Goal: Task Accomplishment & Management: Complete application form

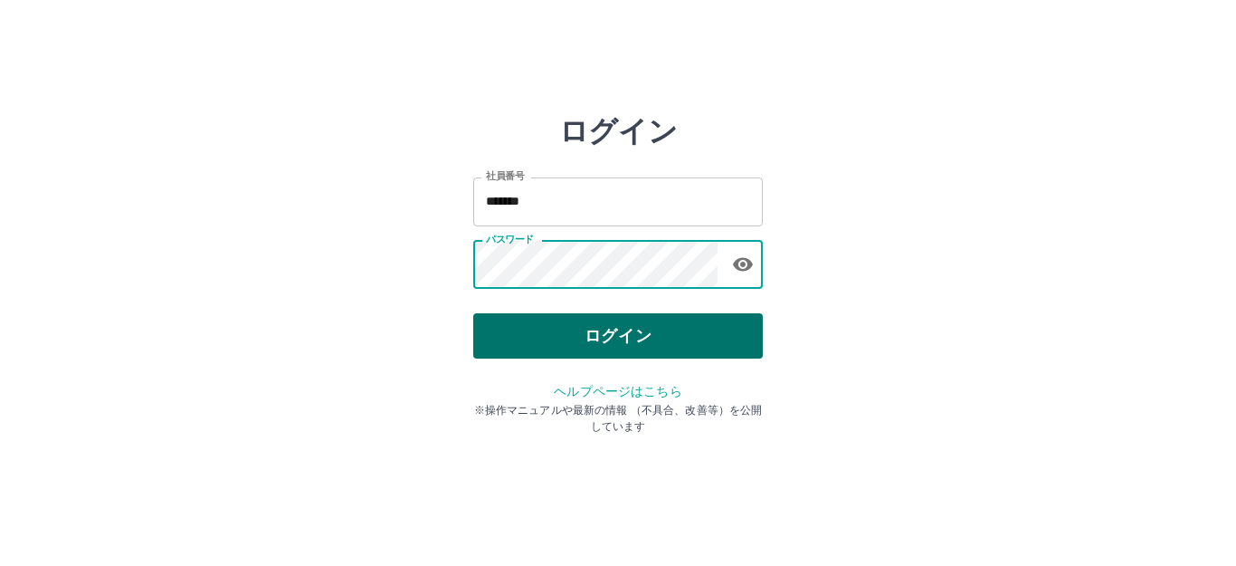
click at [720, 349] on button "ログイン" at bounding box center [618, 335] width 290 height 45
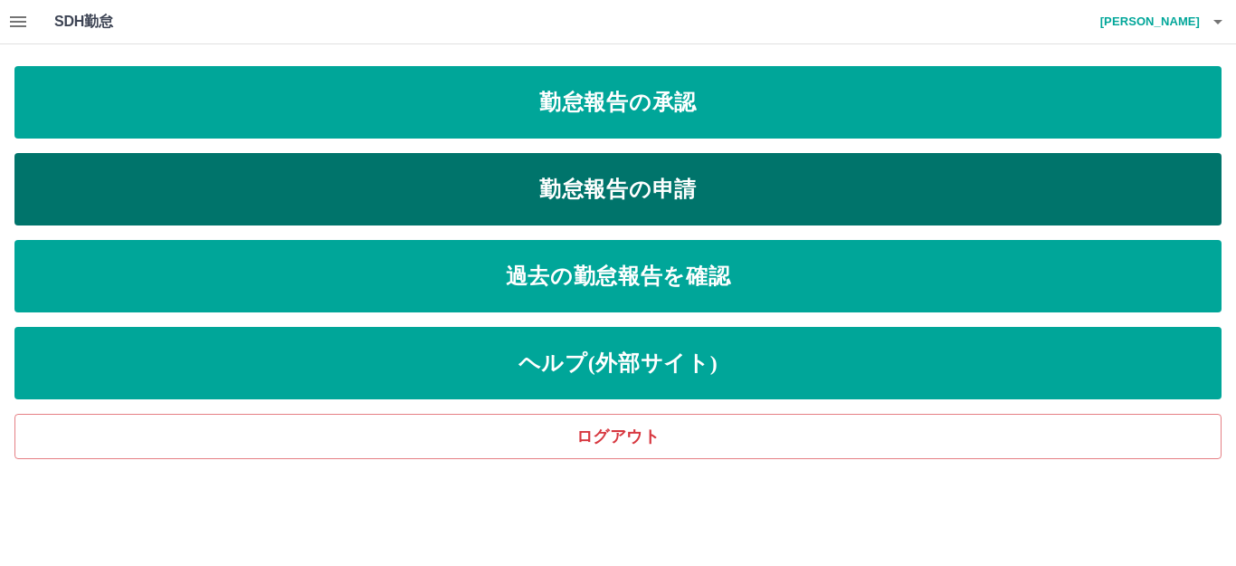
click at [380, 184] on link "勤怠報告の申請" at bounding box center [617, 189] width 1207 height 72
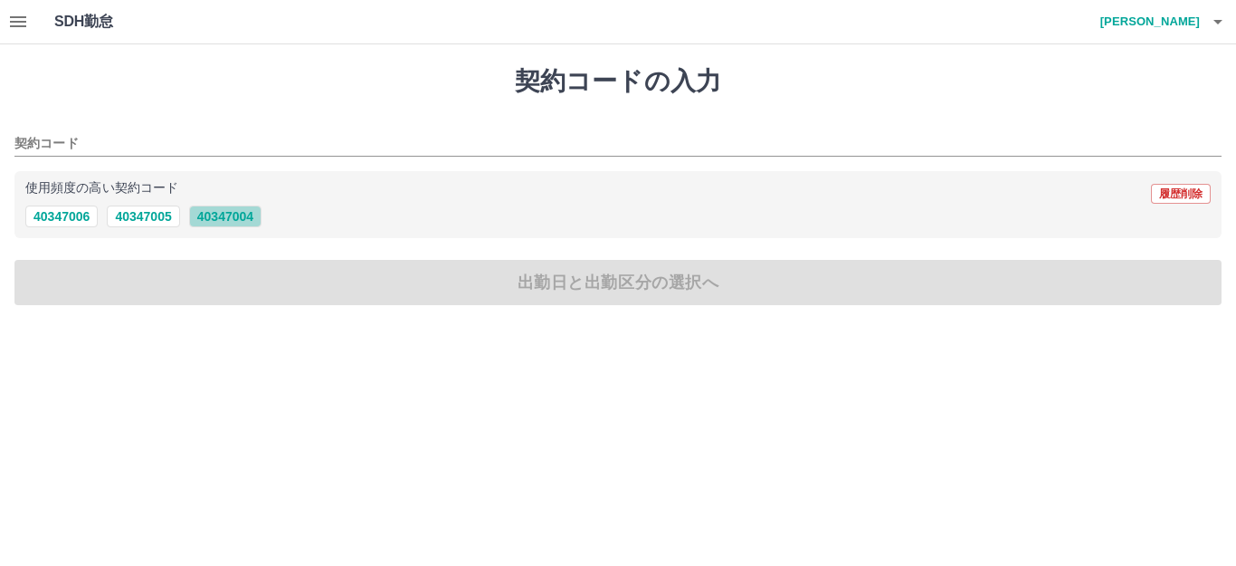
click at [233, 220] on button "40347004" at bounding box center [225, 216] width 72 height 22
type input "********"
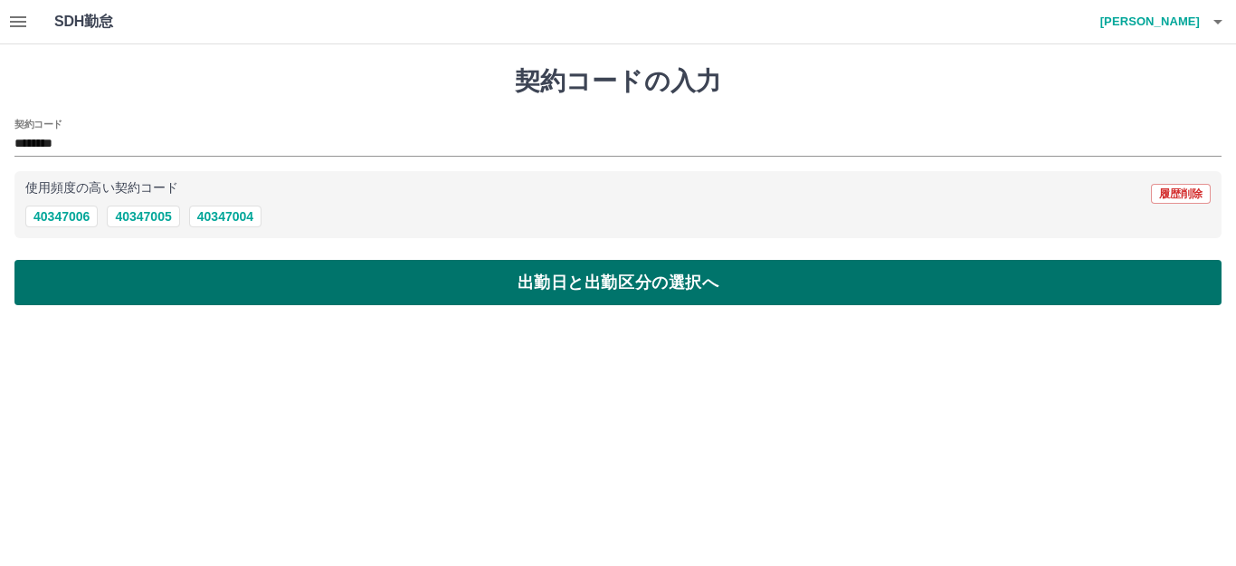
click at [261, 273] on button "出勤日と出勤区分の選択へ" at bounding box center [617, 282] width 1207 height 45
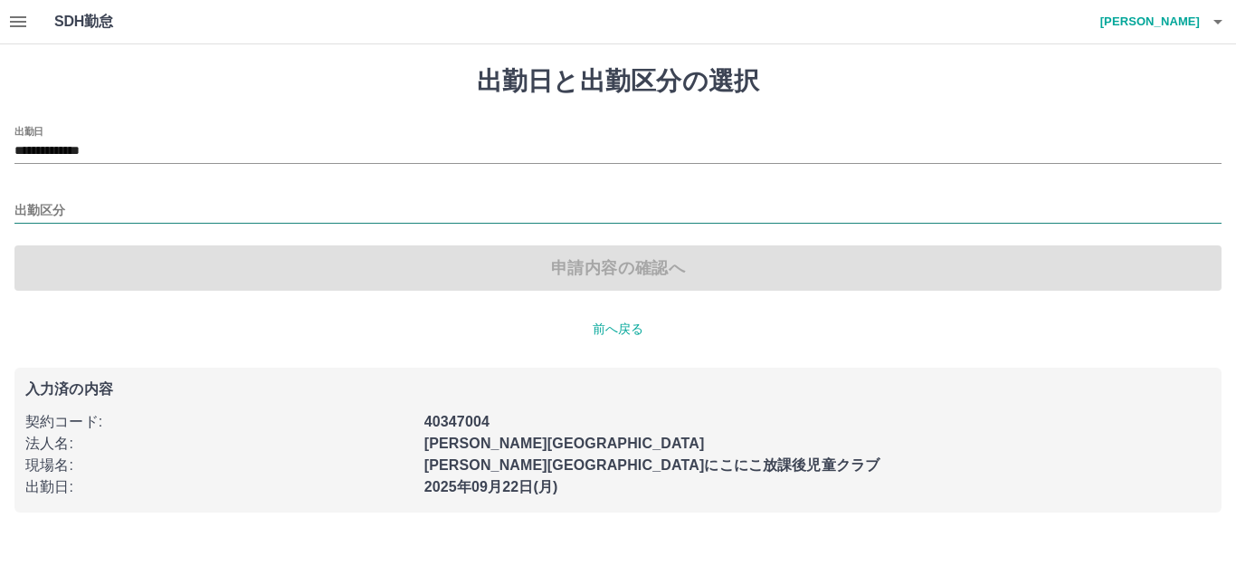
click at [171, 211] on input "出勤区分" at bounding box center [617, 211] width 1207 height 23
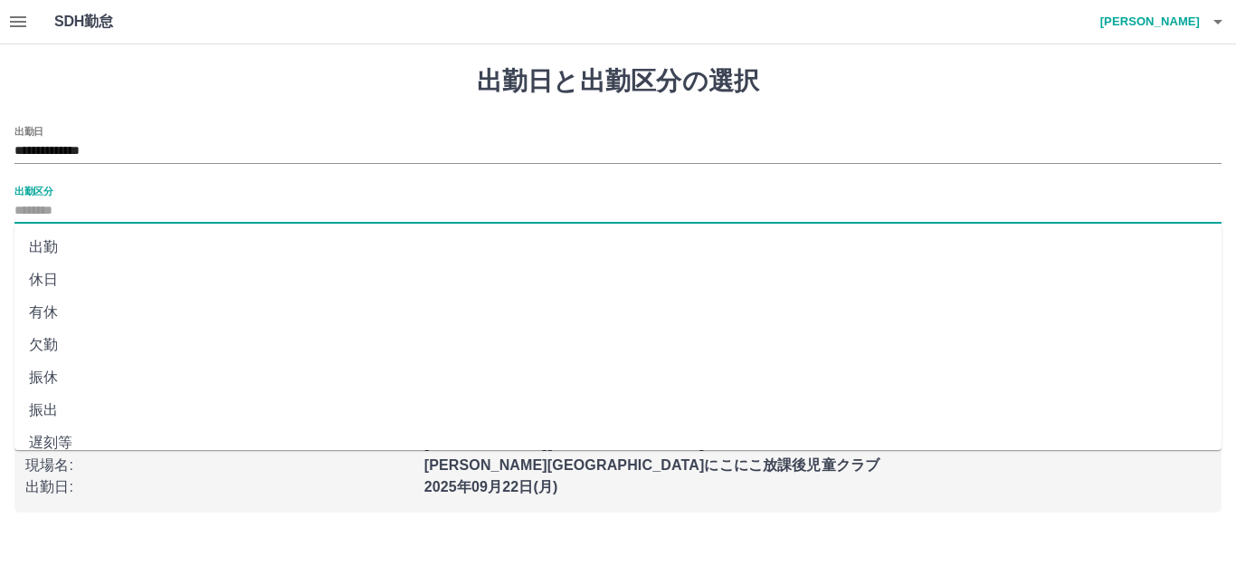
click at [164, 234] on li "出勤" at bounding box center [617, 247] width 1207 height 33
type input "**"
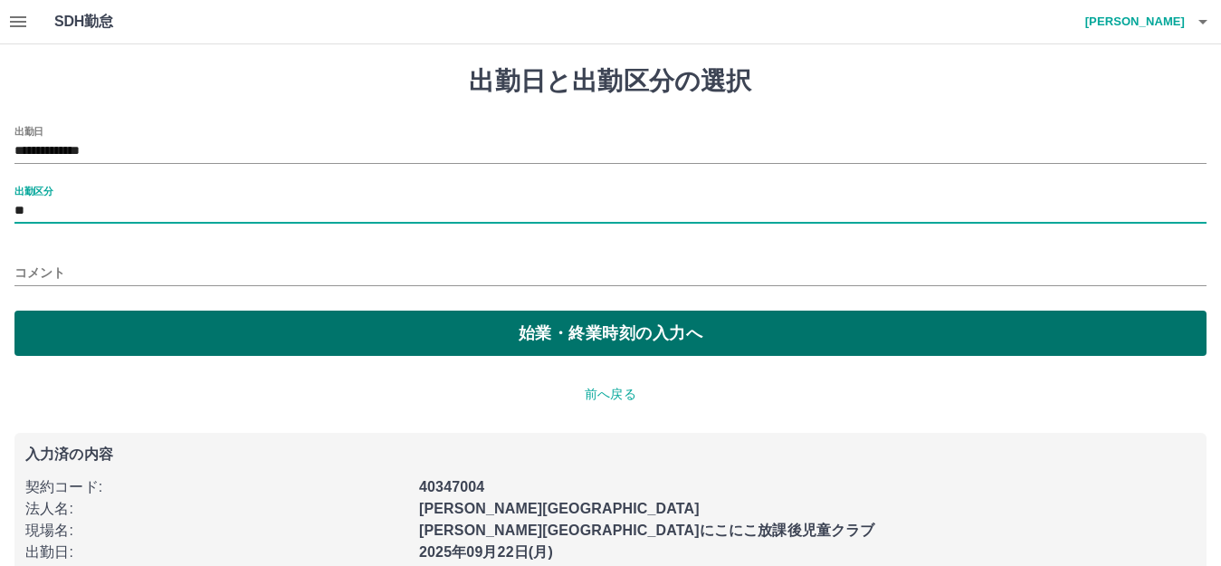
click at [239, 317] on button "始業・終業時刻の入力へ" at bounding box center [610, 332] width 1192 height 45
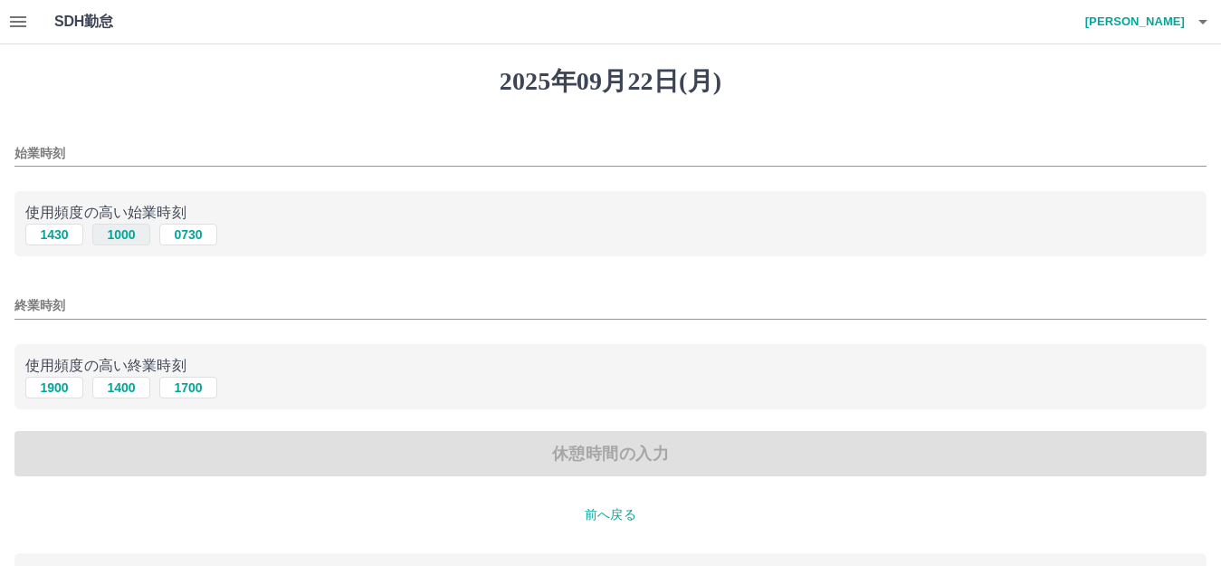
click at [143, 238] on button "1000" at bounding box center [121, 235] width 58 height 22
type input "****"
click at [74, 380] on button "1900" at bounding box center [54, 387] width 58 height 22
type input "****"
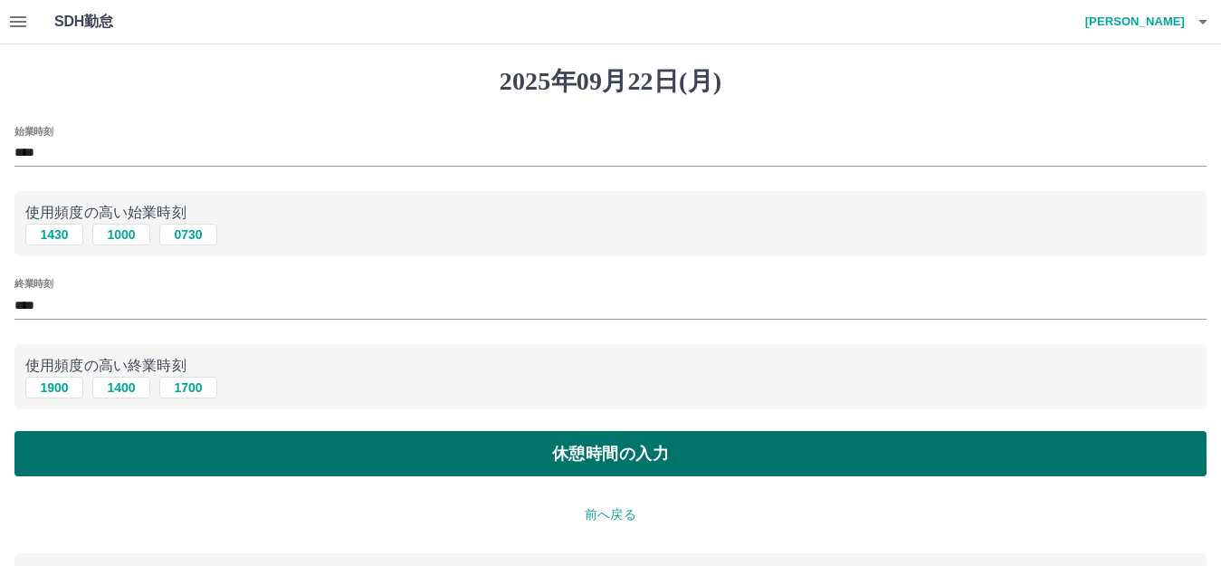
click at [209, 458] on button "休憩時間の入力" at bounding box center [610, 453] width 1192 height 45
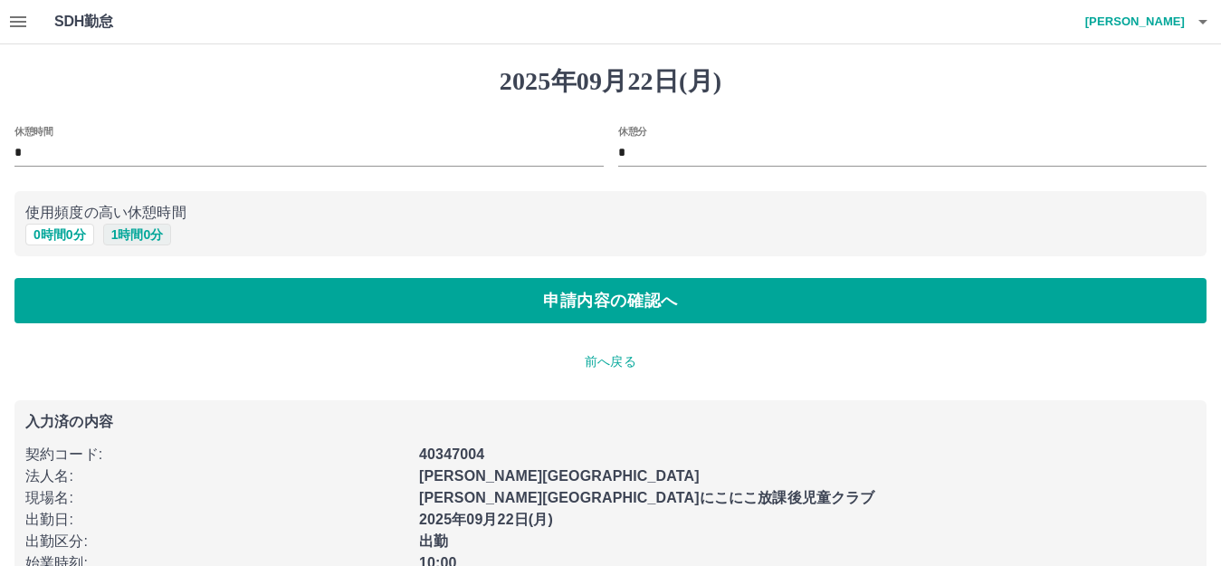
click at [138, 235] on button "1 時間 0 分" at bounding box center [137, 235] width 69 height 22
type input "*"
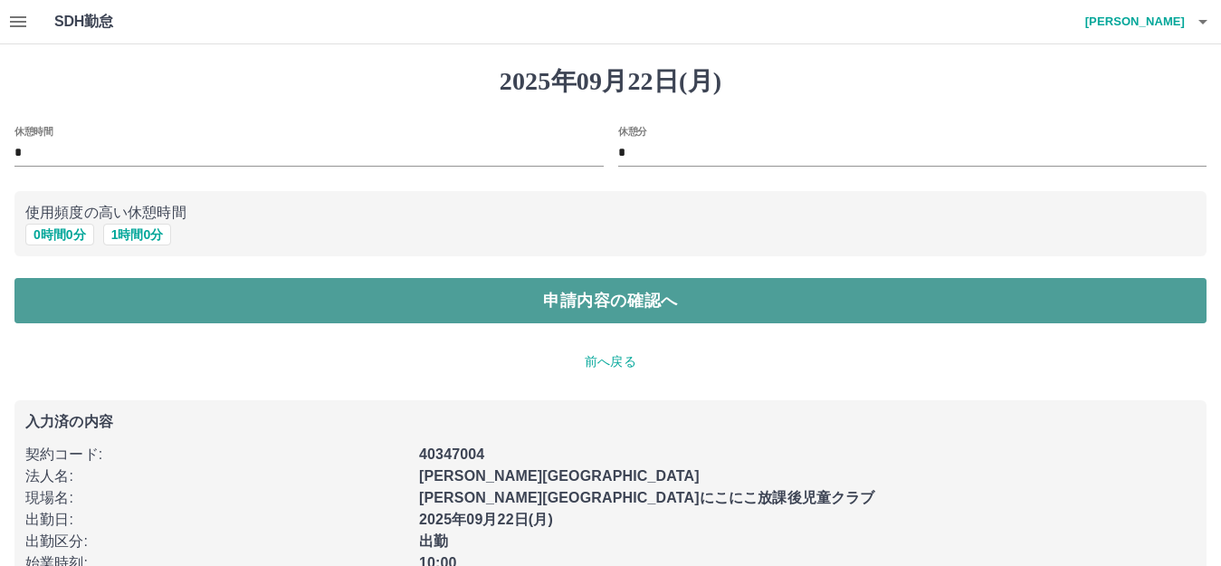
click at [214, 297] on button "申請内容の確認へ" at bounding box center [610, 300] width 1192 height 45
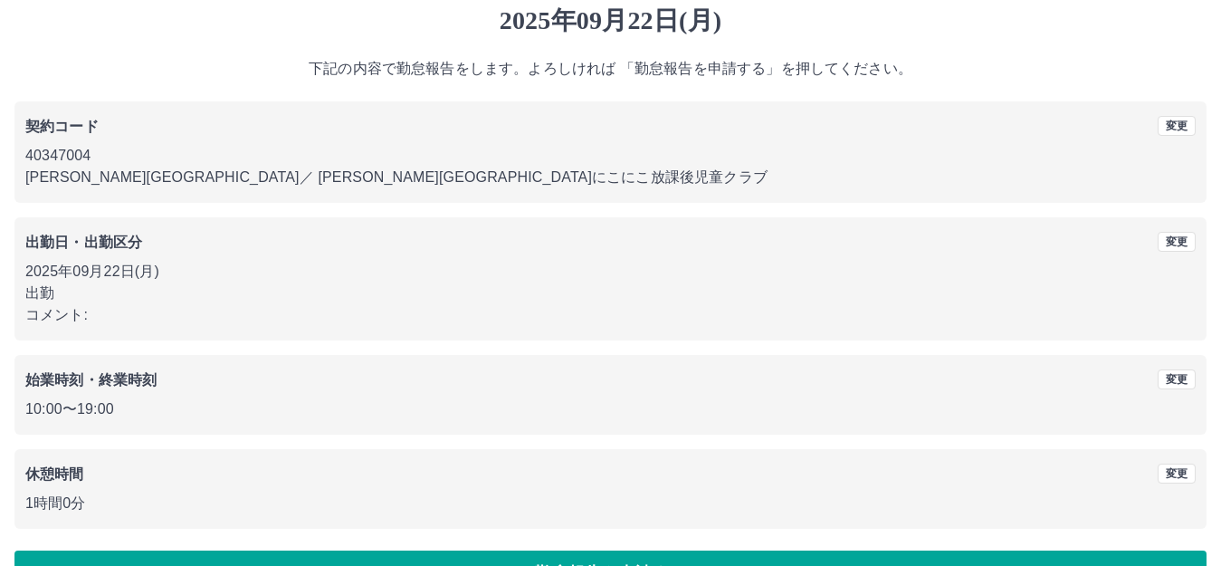
scroll to position [112, 0]
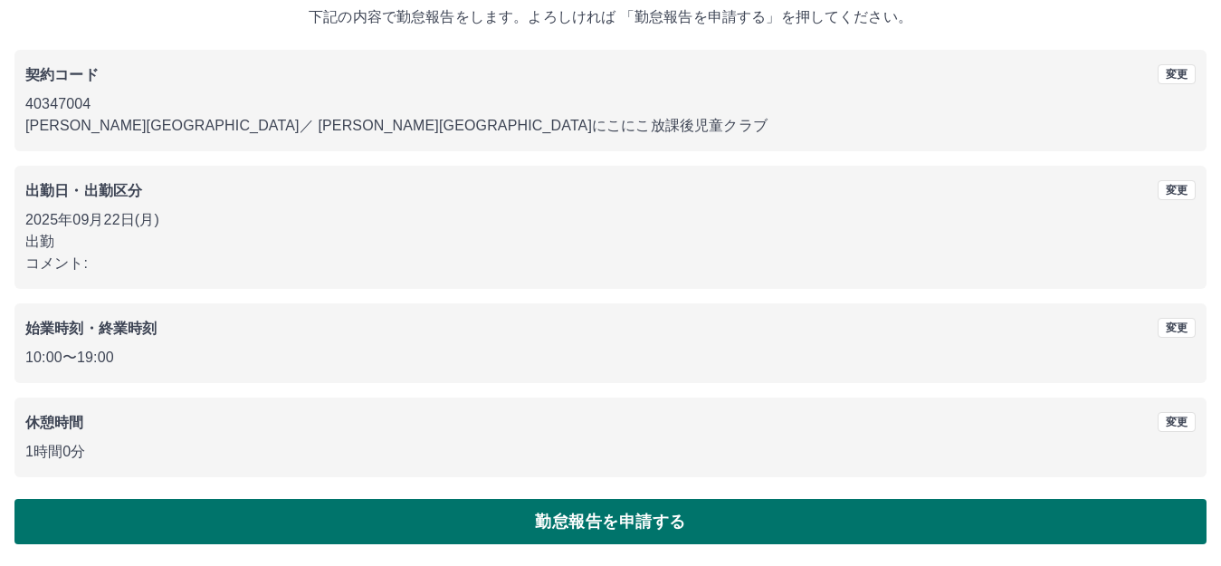
click at [587, 504] on button "勤怠報告を申請する" at bounding box center [610, 521] width 1192 height 45
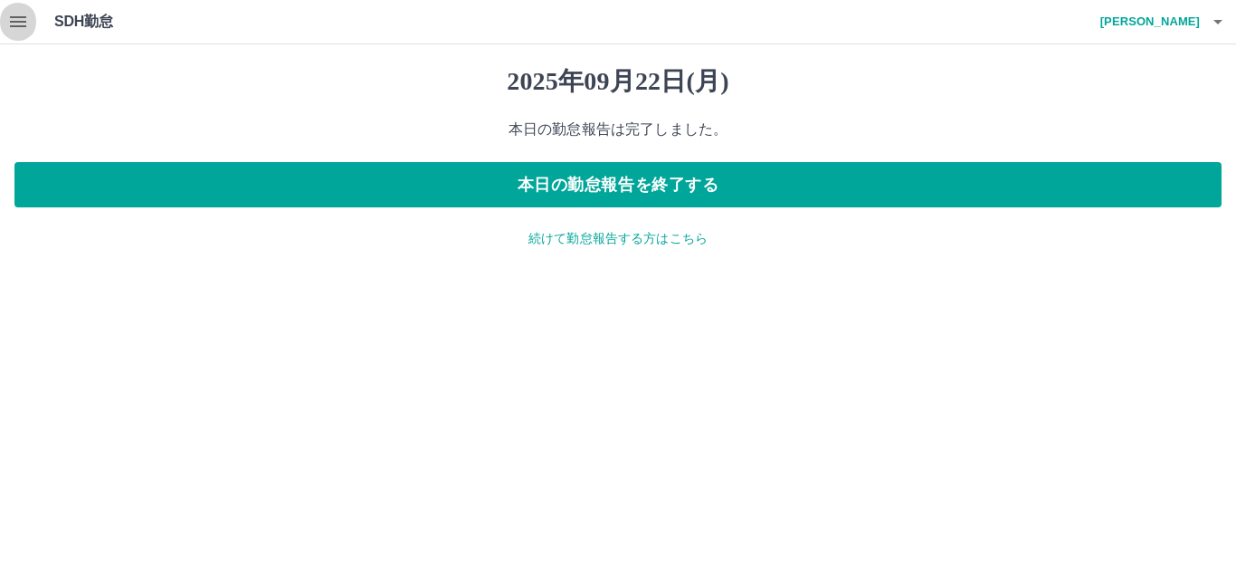
click at [16, 24] on icon "button" at bounding box center [18, 22] width 22 height 22
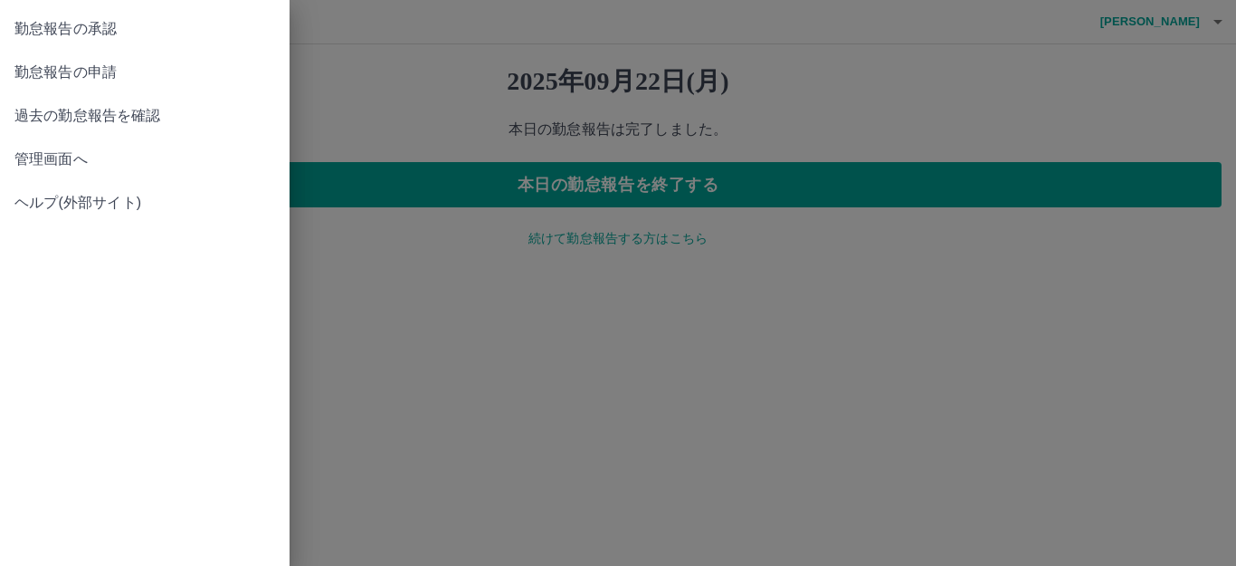
click at [79, 157] on span "管理画面へ" at bounding box center [144, 159] width 261 height 22
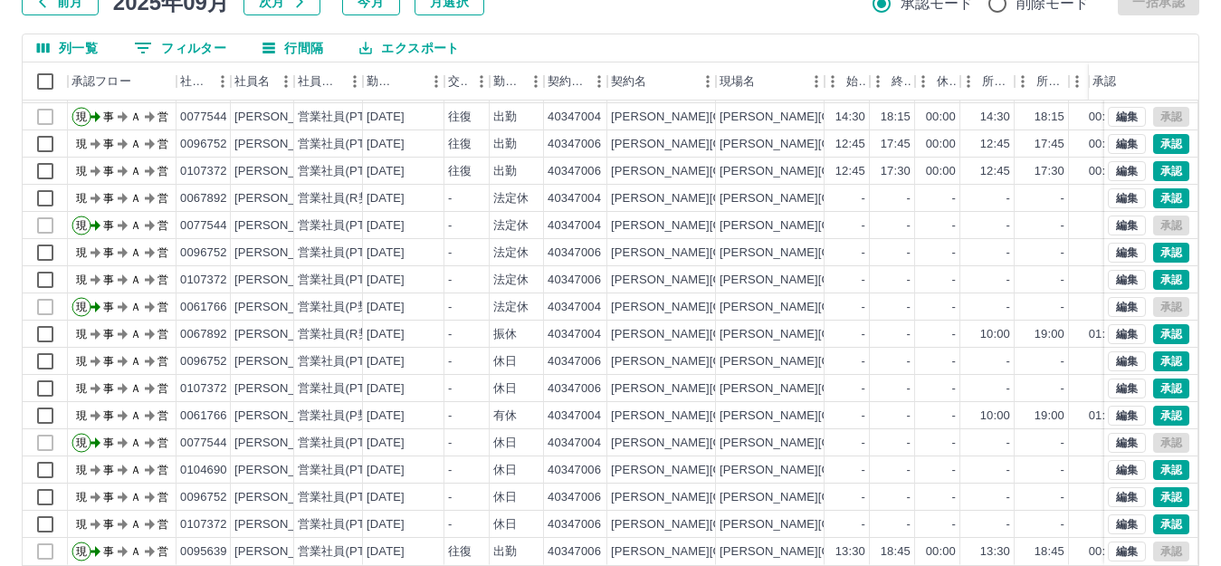
scroll to position [199, 0]
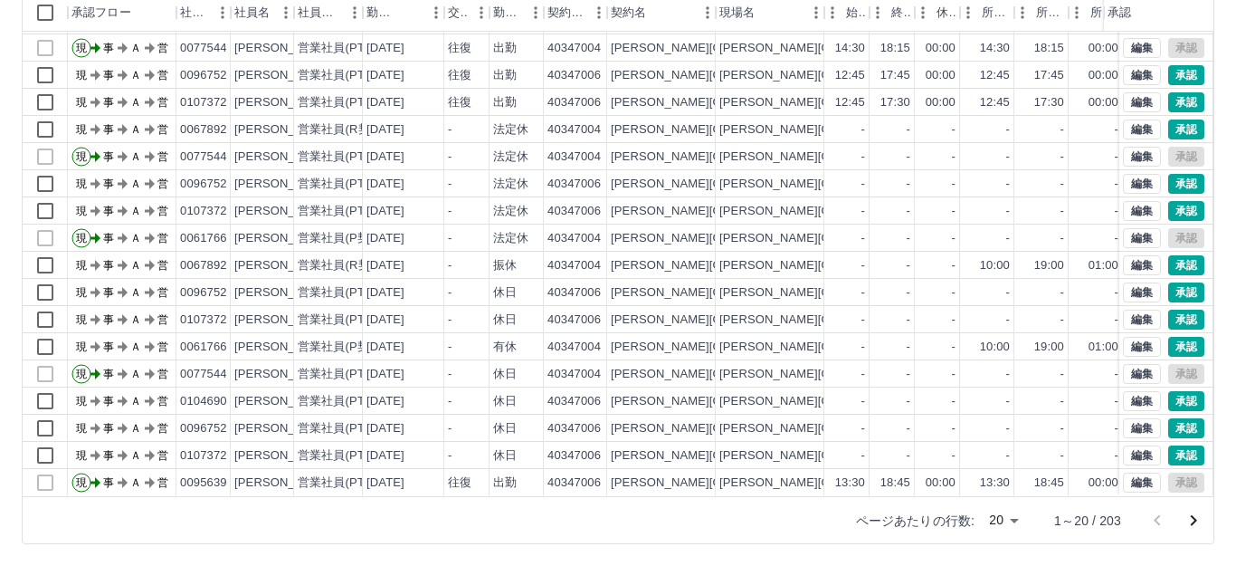
click at [1000, 522] on body "SDH勤怠 [PERSON_NAME]実績承認 前月 [DATE] 次月 今月 月選択 承認モード 削除モード 一括承認 列一覧 0 フィルター 行間隔 エク…" at bounding box center [618, 183] width 1236 height 765
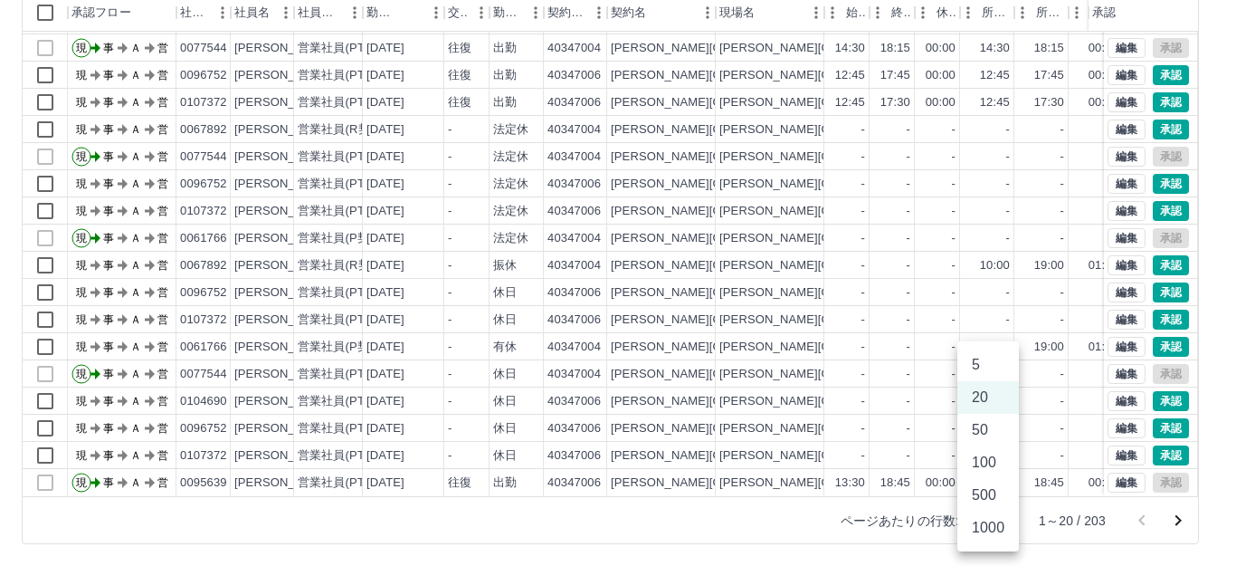
click at [992, 459] on li "100" at bounding box center [988, 462] width 62 height 33
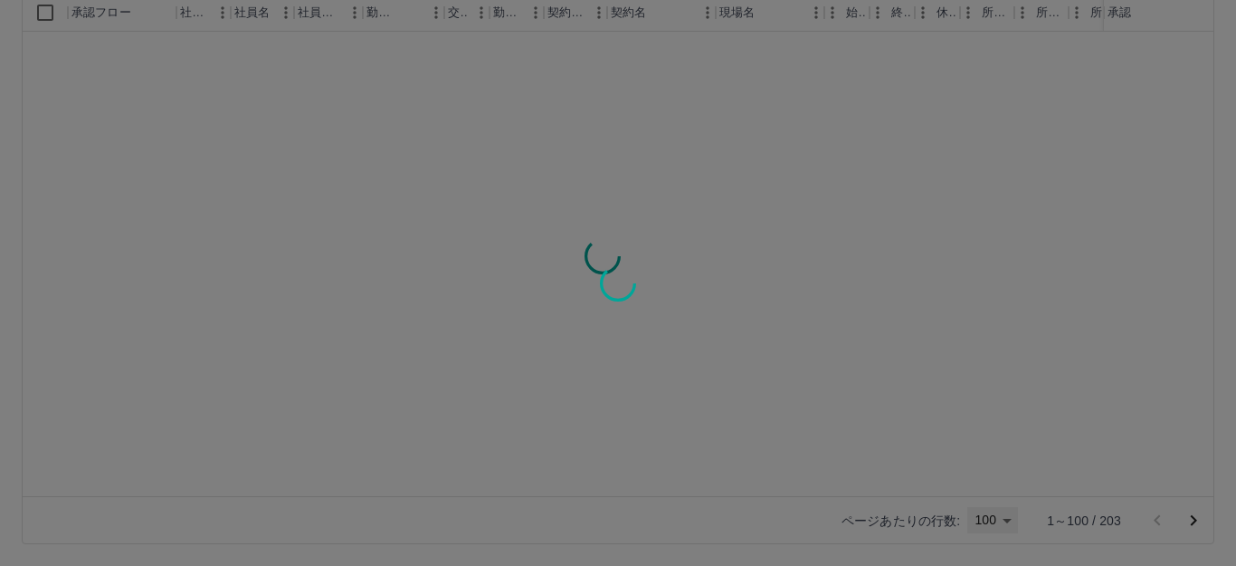
type input "***"
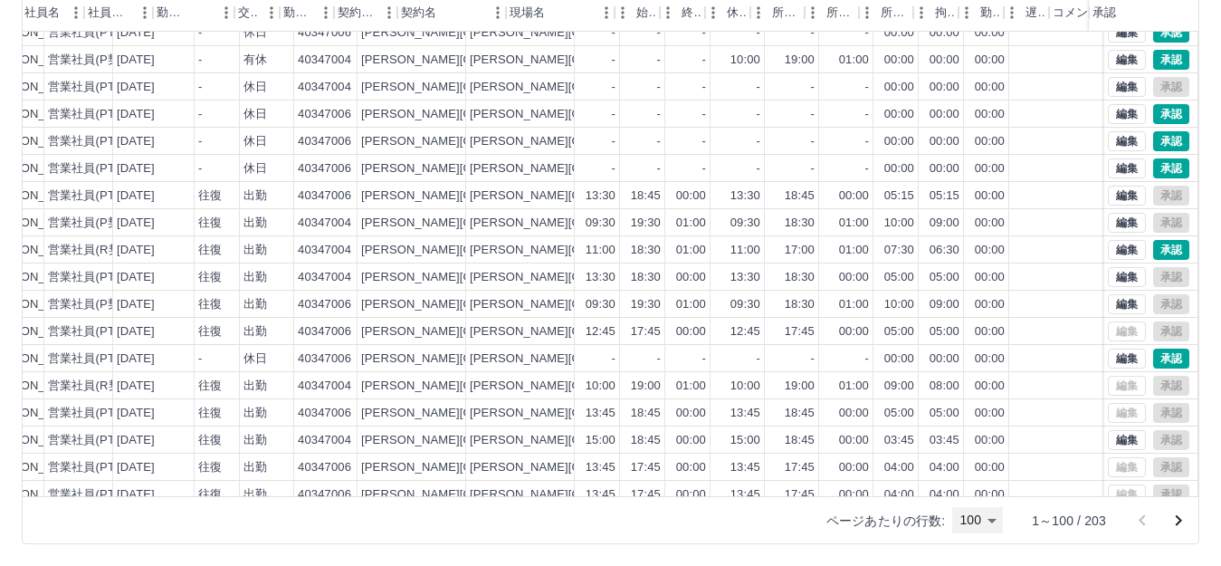
scroll to position [366, 182]
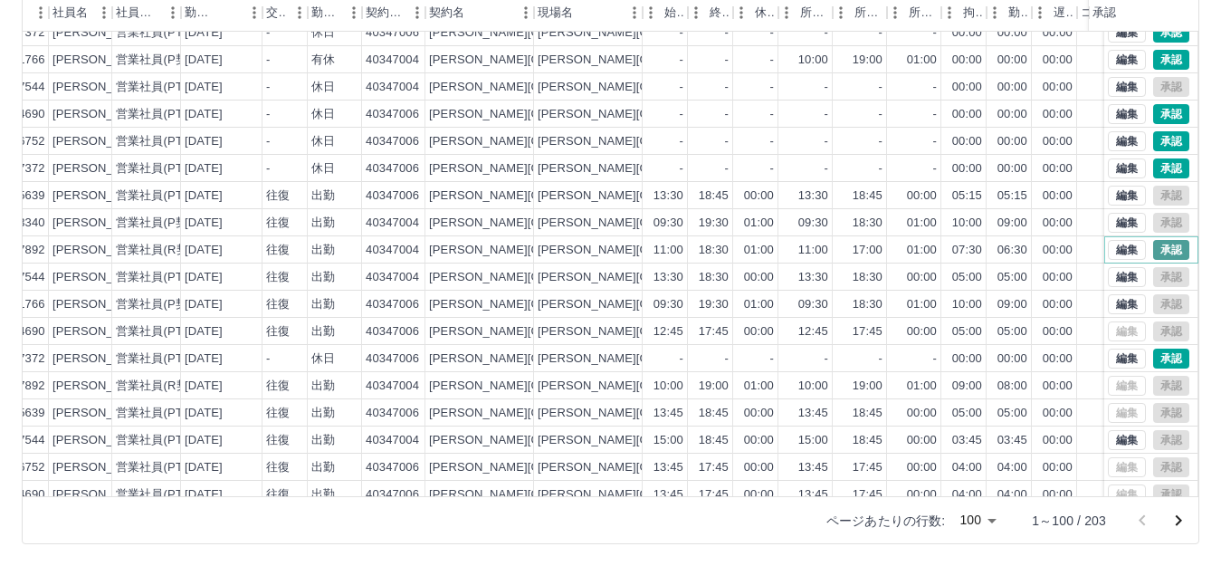
click at [1158, 249] on button "承認" at bounding box center [1171, 250] width 36 height 20
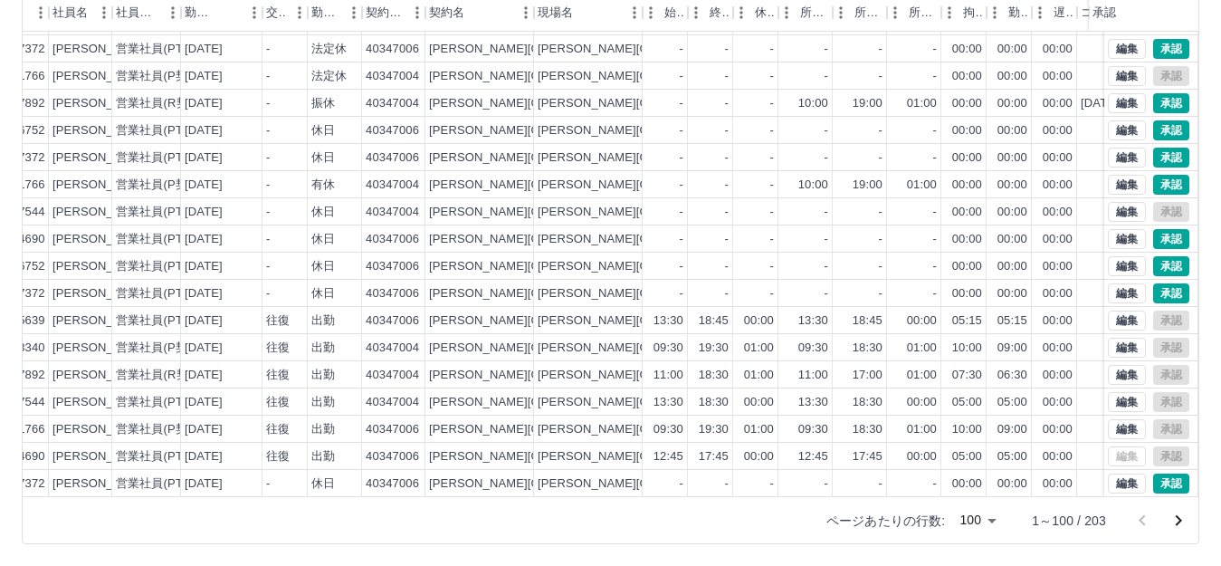
scroll to position [185, 182]
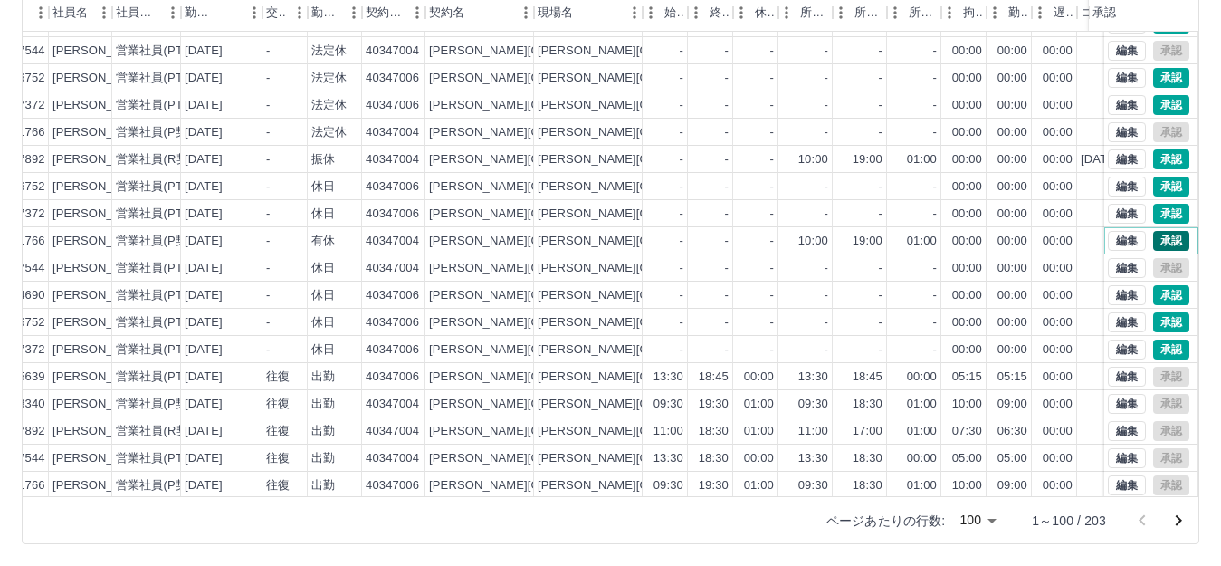
click at [1153, 241] on button "承認" at bounding box center [1171, 241] width 36 height 20
click at [1153, 166] on button "承認" at bounding box center [1171, 159] width 36 height 20
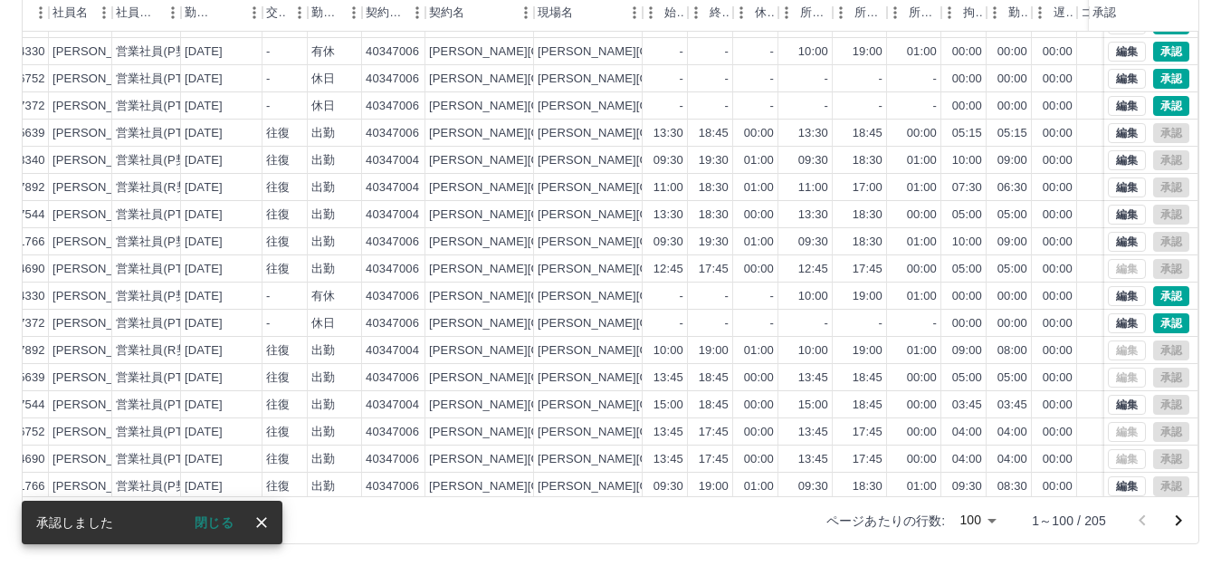
scroll to position [456, 182]
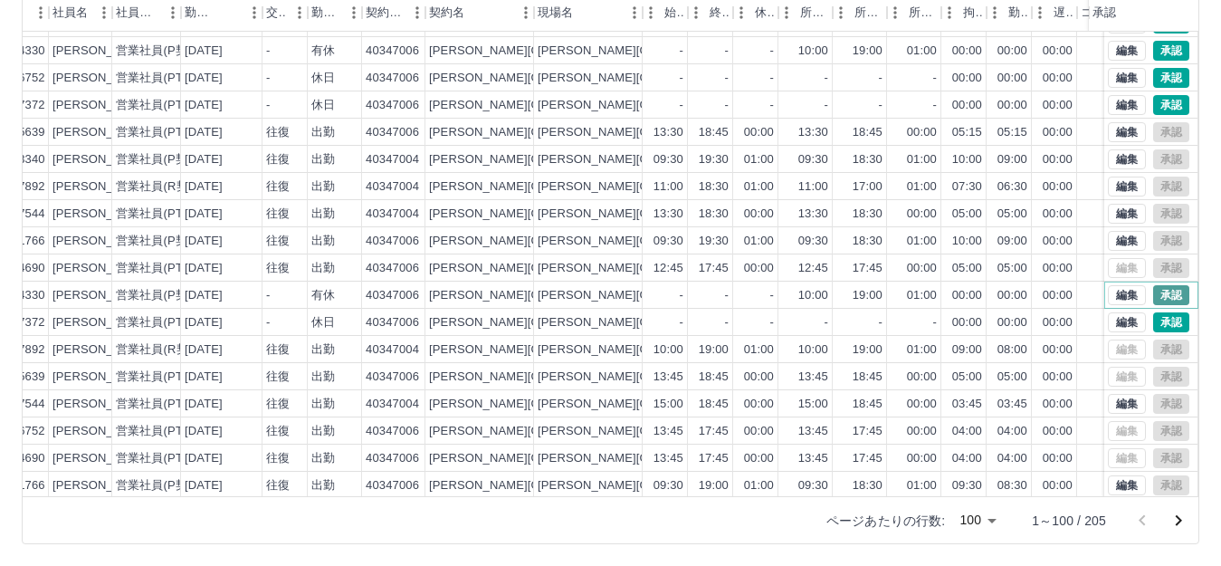
click at [1153, 289] on button "承認" at bounding box center [1171, 295] width 36 height 20
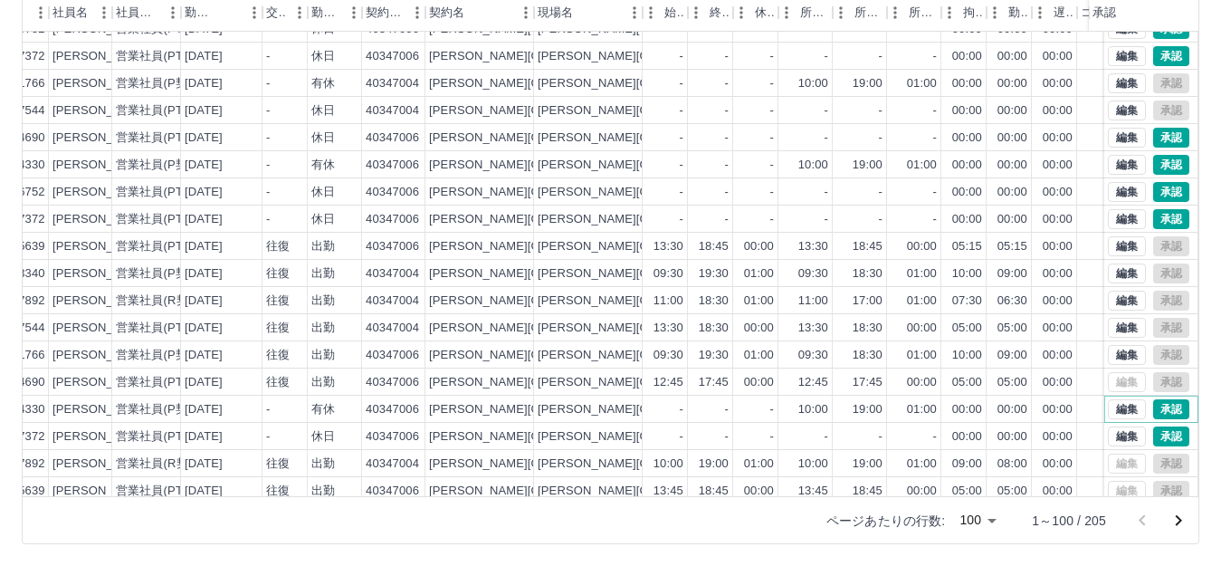
scroll to position [275, 182]
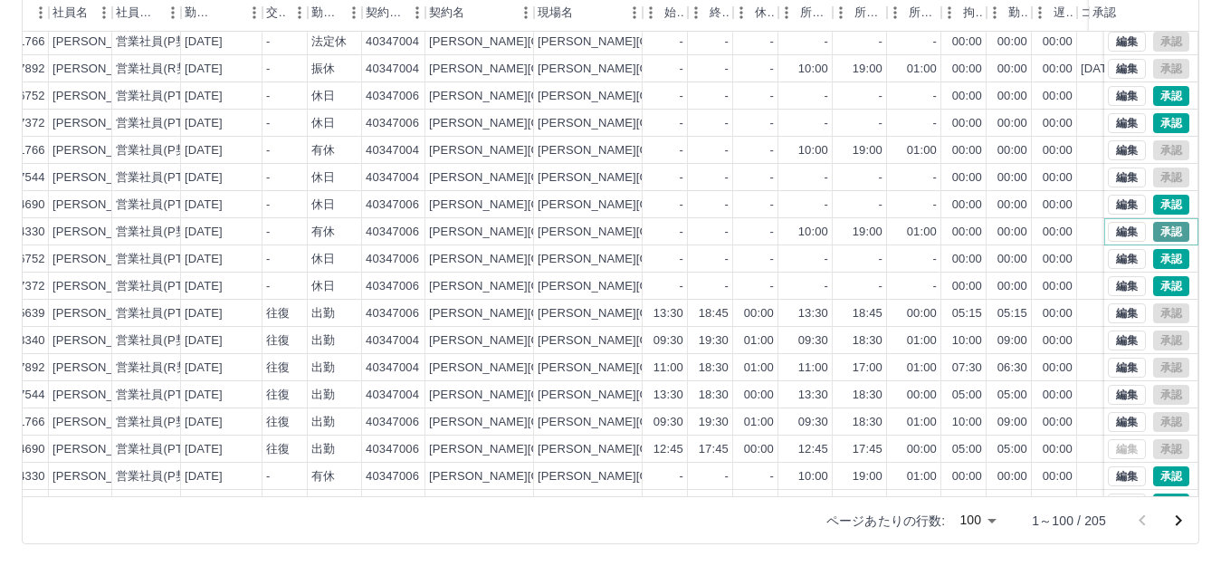
click at [1157, 233] on button "承認" at bounding box center [1171, 232] width 36 height 20
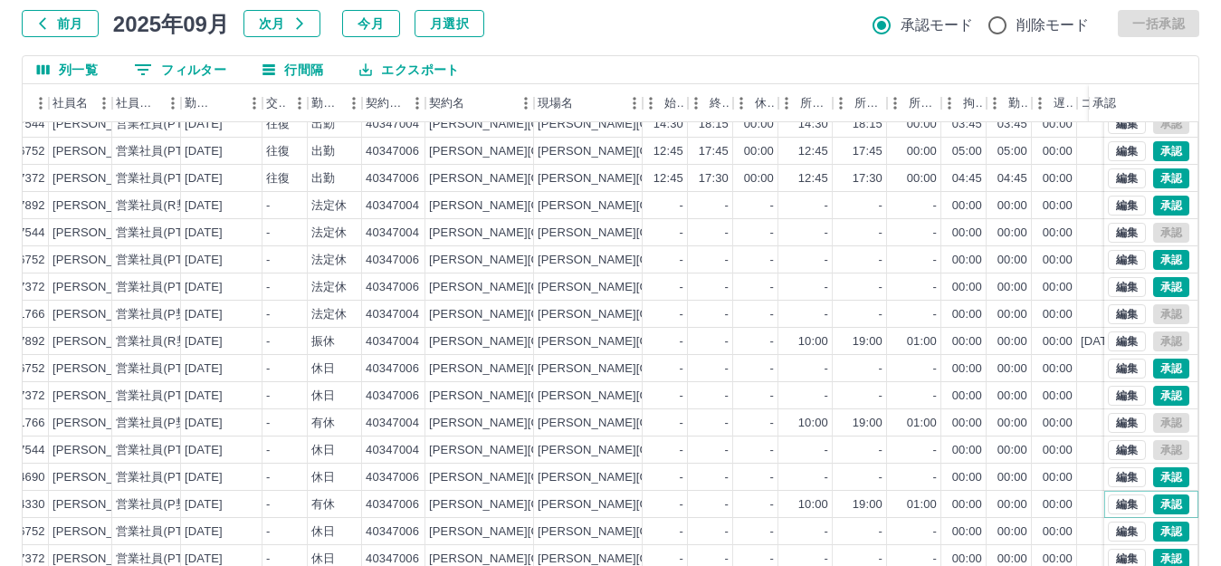
scroll to position [0, 182]
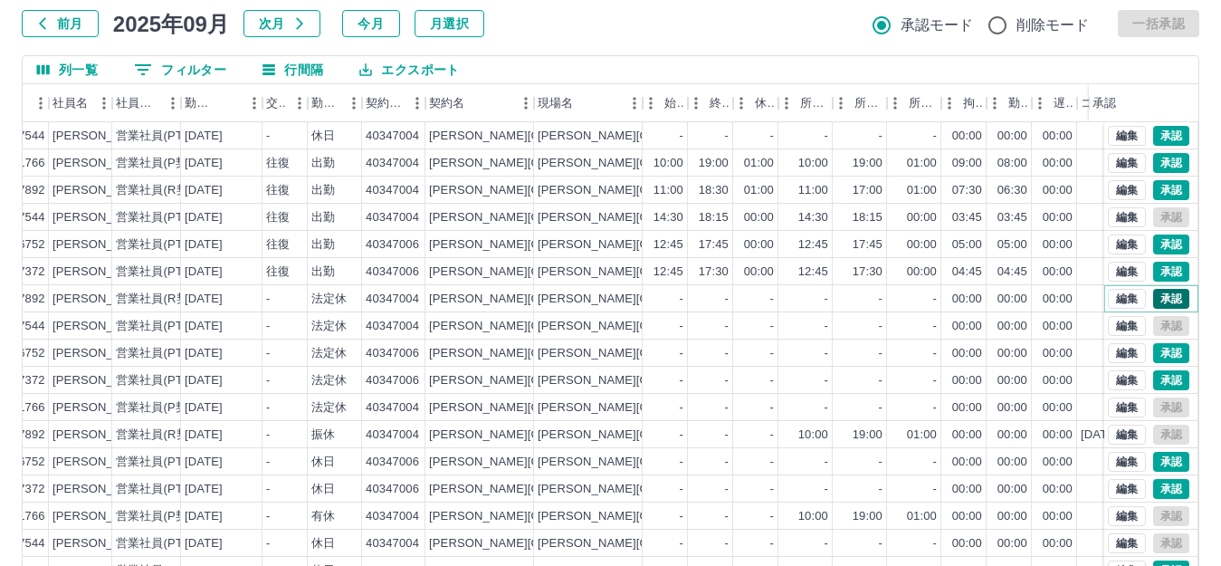
click at [1153, 298] on button "承認" at bounding box center [1171, 299] width 36 height 20
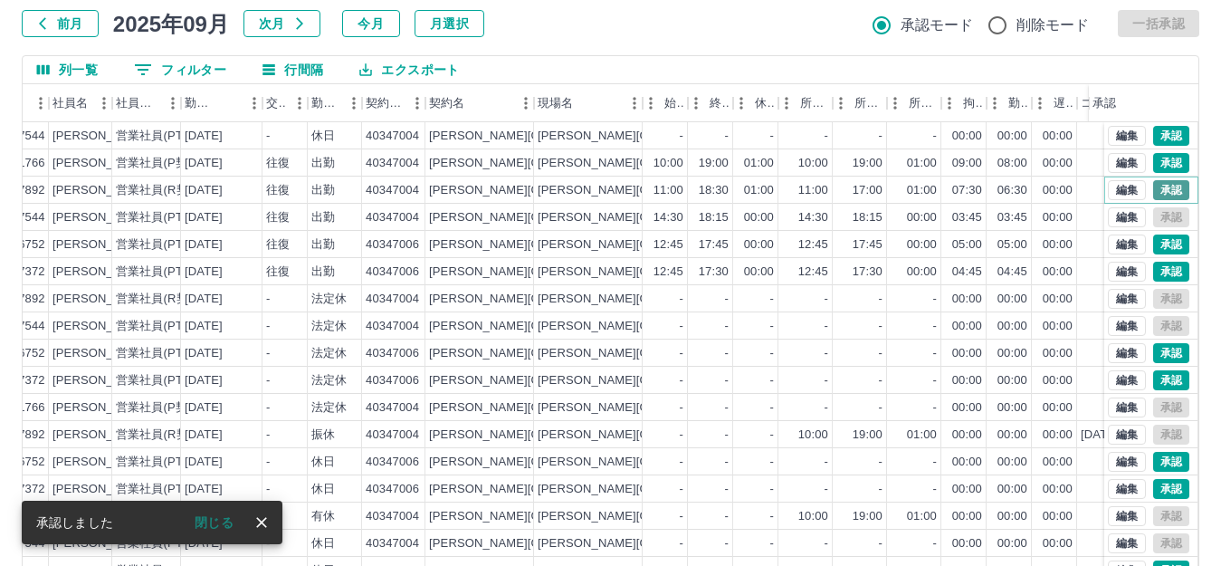
click at [1153, 188] on button "承認" at bounding box center [1171, 190] width 36 height 20
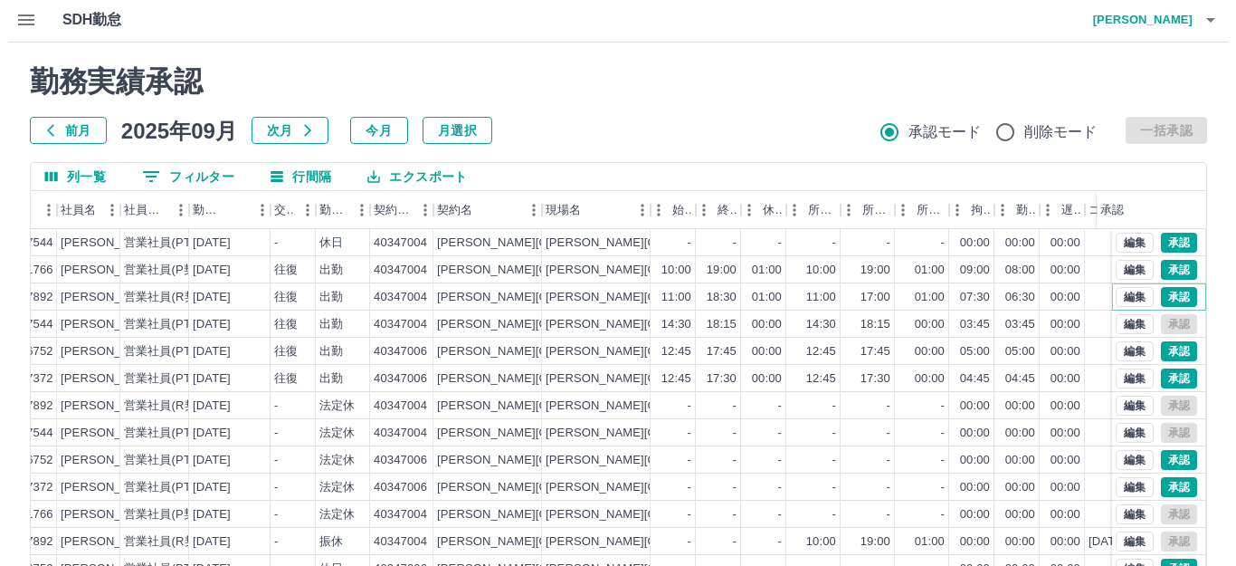
scroll to position [0, 0]
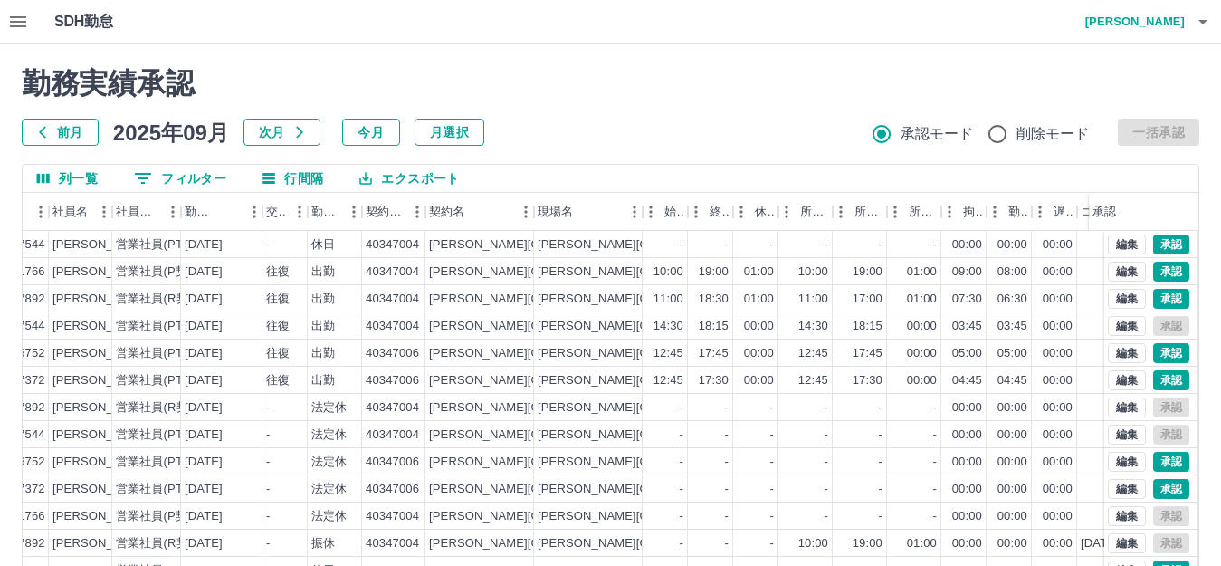
click at [1173, 14] on h4 "[PERSON_NAME]" at bounding box center [1130, 21] width 109 height 43
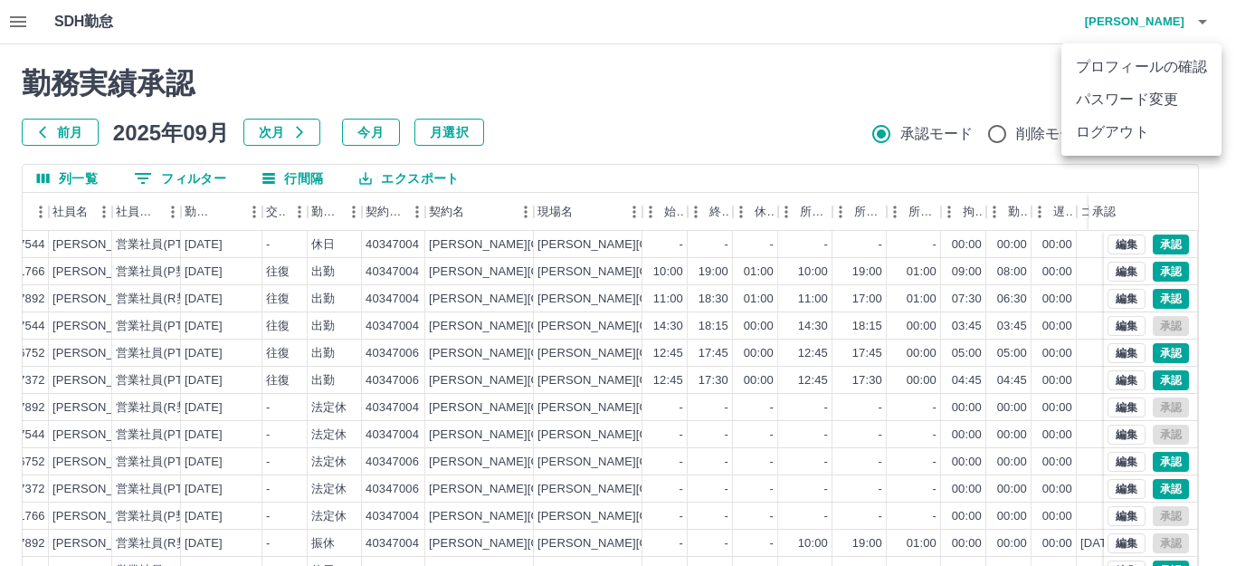
click at [1151, 134] on li "ログアウト" at bounding box center [1142, 132] width 160 height 33
